Goal: Task Accomplishment & Management: Manage account settings

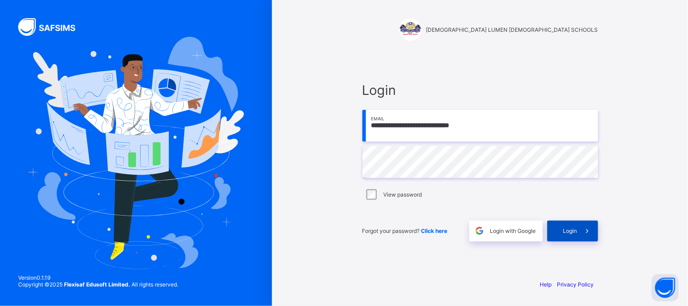
click at [587, 235] on span at bounding box center [587, 230] width 21 height 21
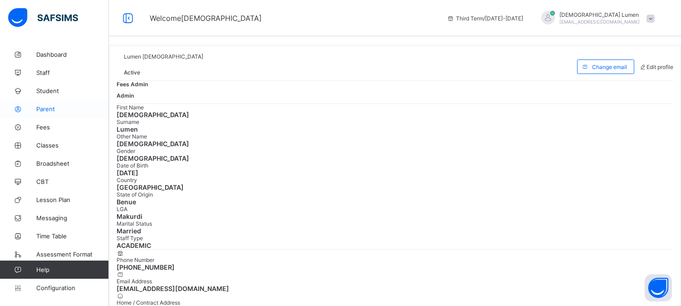
click at [48, 110] on span "Parent" at bounding box center [72, 108] width 73 height 7
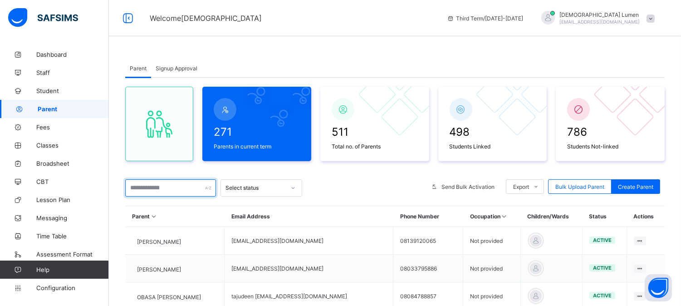
click at [150, 188] on input "text" at bounding box center [170, 187] width 91 height 17
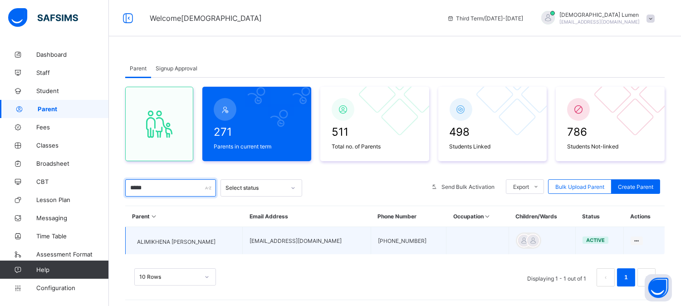
scroll to position [11, 0]
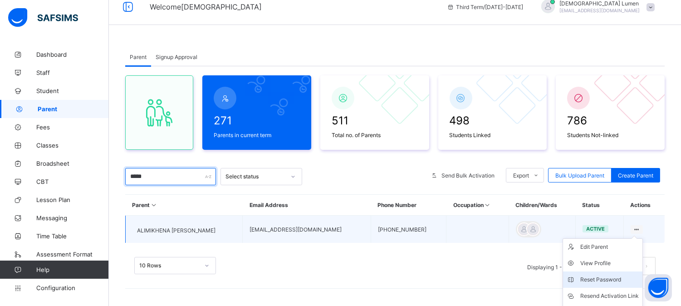
type input "*****"
click at [601, 277] on div "Reset Password" at bounding box center [609, 279] width 59 height 9
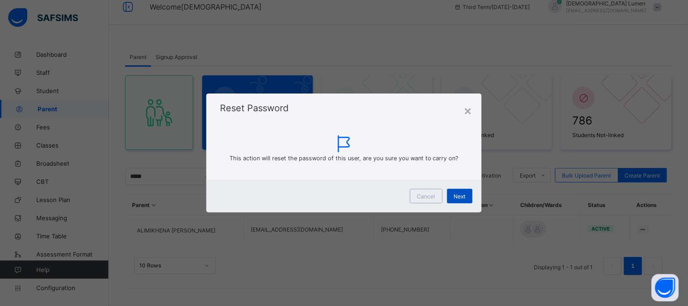
click at [466, 196] on div "Next" at bounding box center [459, 196] width 25 height 15
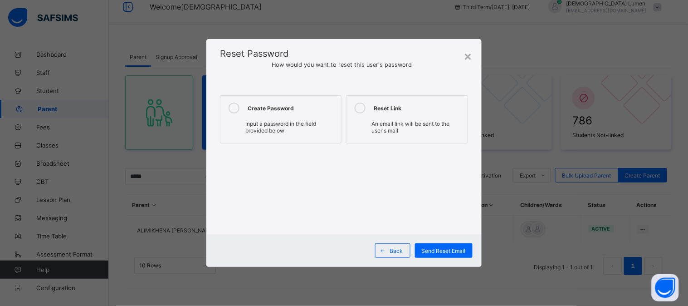
click at [234, 106] on icon at bounding box center [234, 108] width 11 height 11
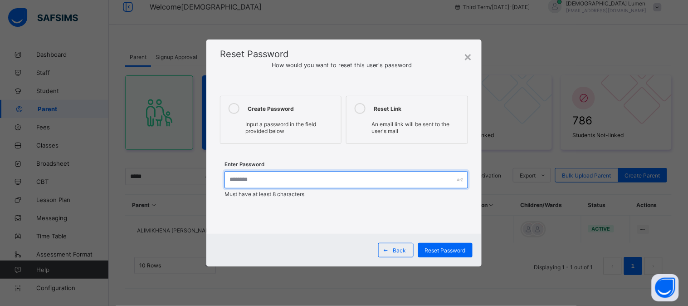
click at [244, 178] on input "text" at bounding box center [347, 179] width 244 height 17
type input "****"
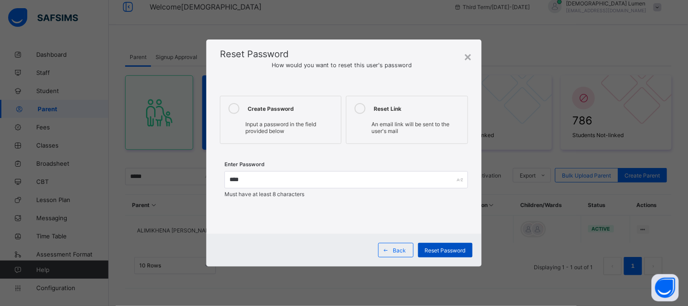
click at [436, 248] on span "Reset Password" at bounding box center [445, 250] width 41 height 7
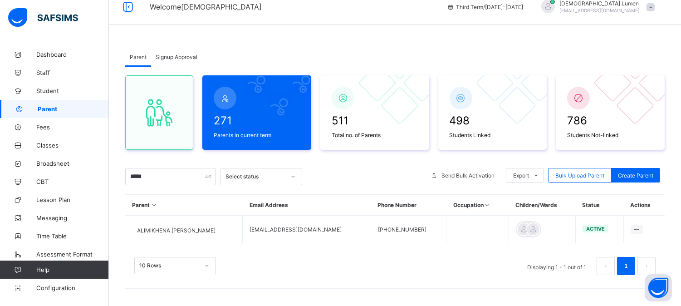
scroll to position [0, 0]
